Goal: Task Accomplishment & Management: Use online tool/utility

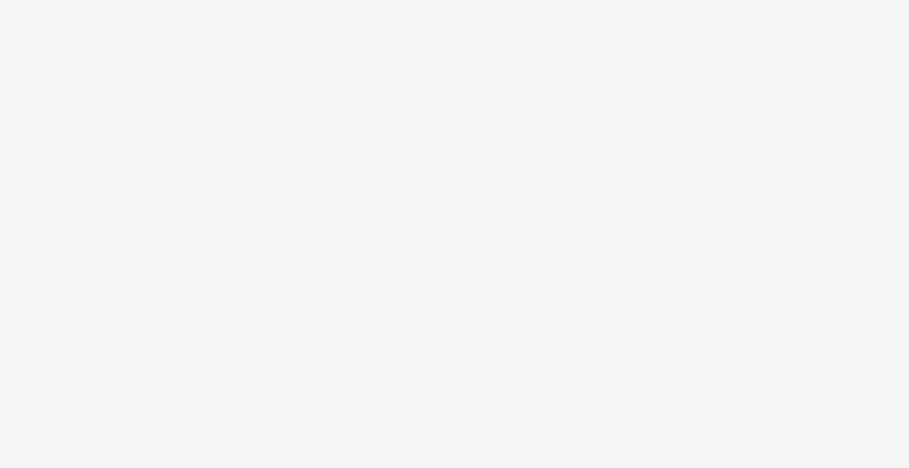
select select "4310a766-52ed-4545-8a97-8c61237a7f46"
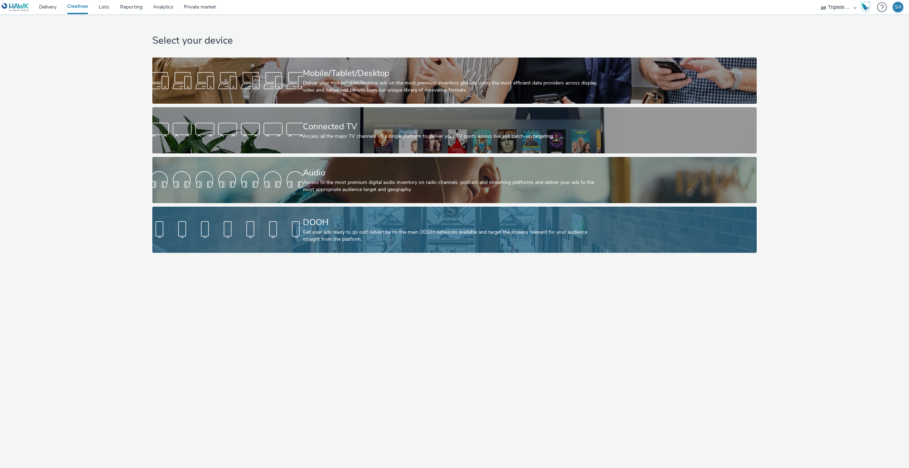
click at [212, 212] on link "DOOH Get your ads ready to go out! Advertise on the main DOOH networks availabl…" at bounding box center [454, 230] width 604 height 46
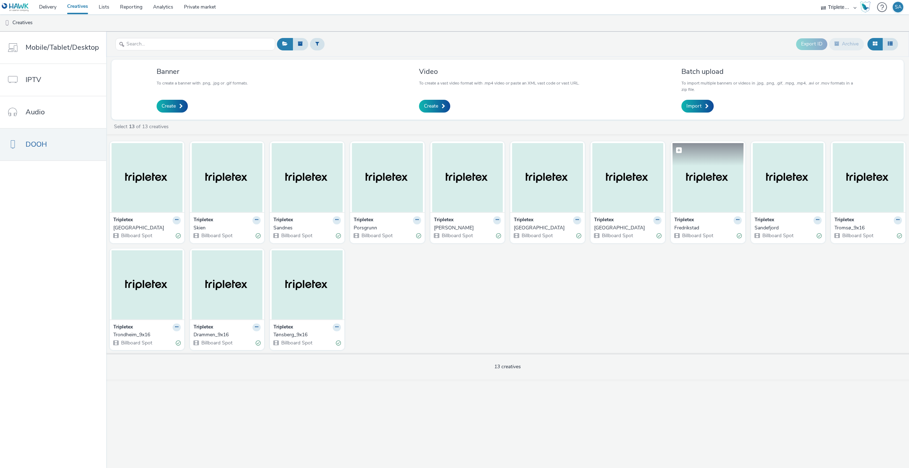
click at [713, 198] on img at bounding box center [707, 177] width 71 height 69
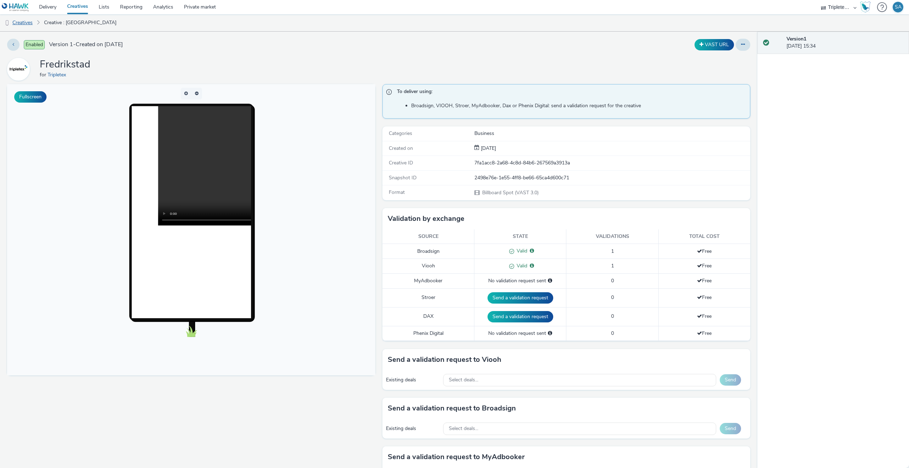
click at [32, 14] on link "Creatives" at bounding box center [18, 22] width 36 height 17
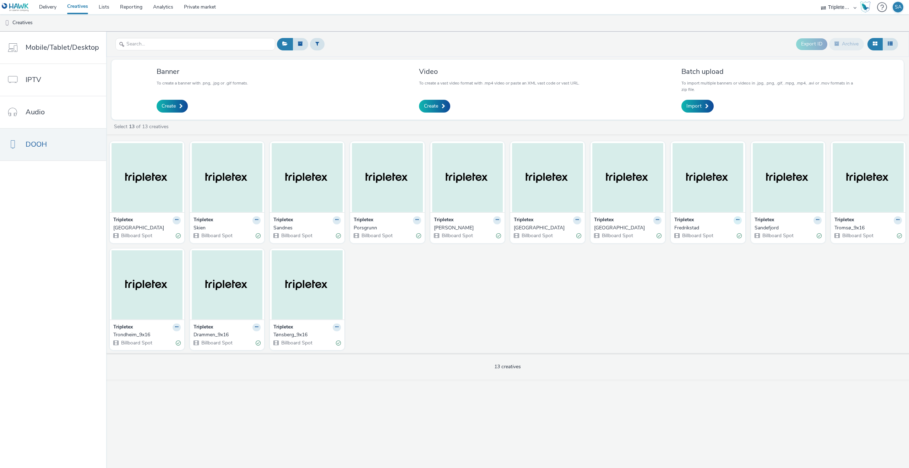
click at [734, 220] on button at bounding box center [737, 220] width 8 height 8
click at [722, 234] on link "Edit" at bounding box center [714, 232] width 53 height 14
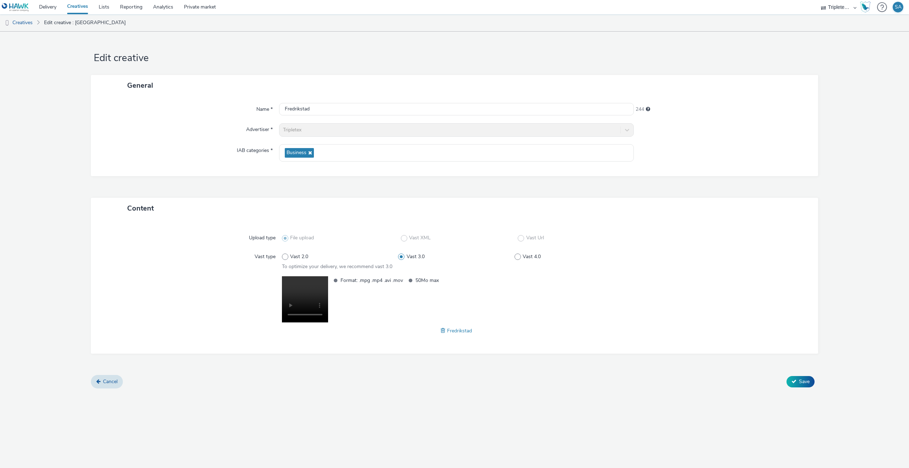
click at [75, 5] on link "Creatives" at bounding box center [78, 7] width 32 height 14
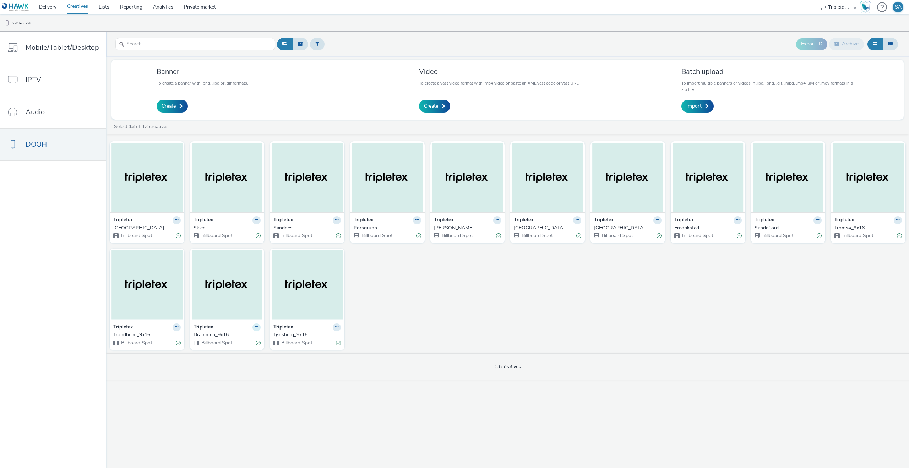
click at [252, 327] on button at bounding box center [256, 327] width 8 height 8
click at [238, 338] on link "Edit" at bounding box center [233, 339] width 53 height 14
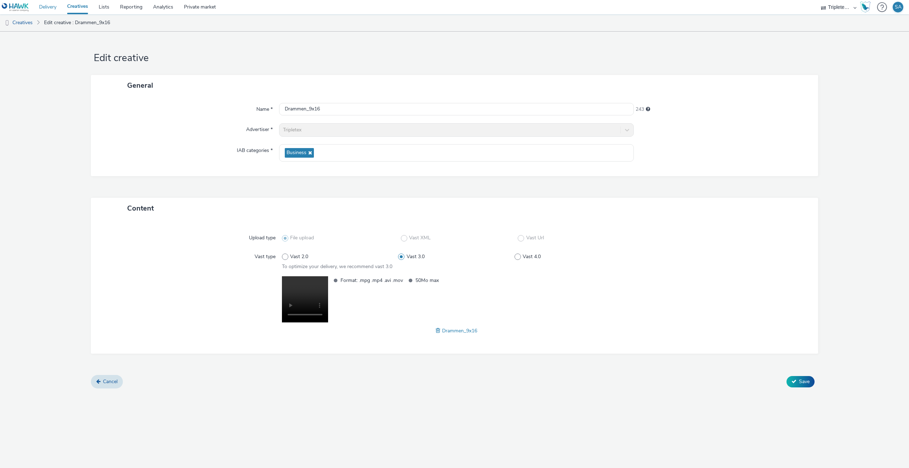
click at [53, 5] on link "Delivery" at bounding box center [48, 7] width 28 height 14
